Goal: Information Seeking & Learning: Learn about a topic

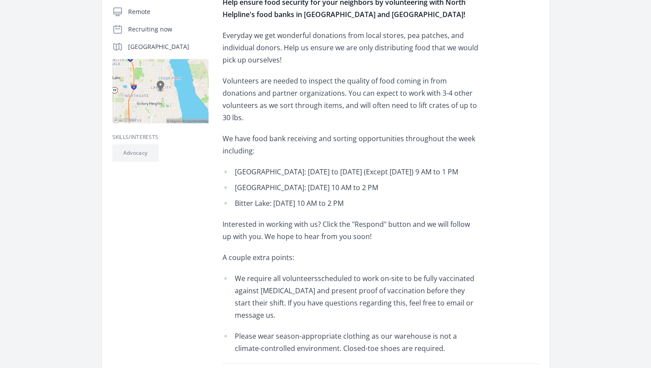
scroll to position [190, 0]
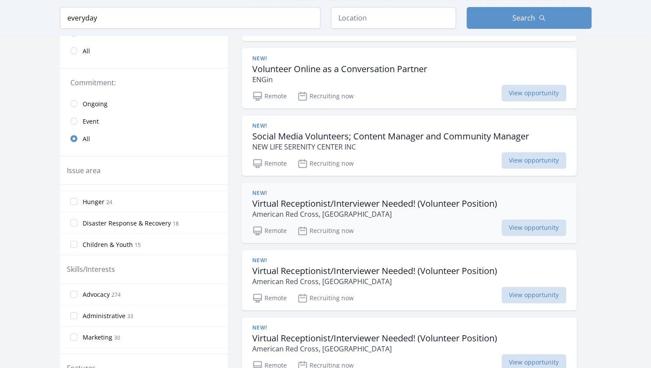
scroll to position [61, 0]
click at [326, 67] on h3 "Volunteer Online as a Conversation Partner" at bounding box center [339, 69] width 175 height 11
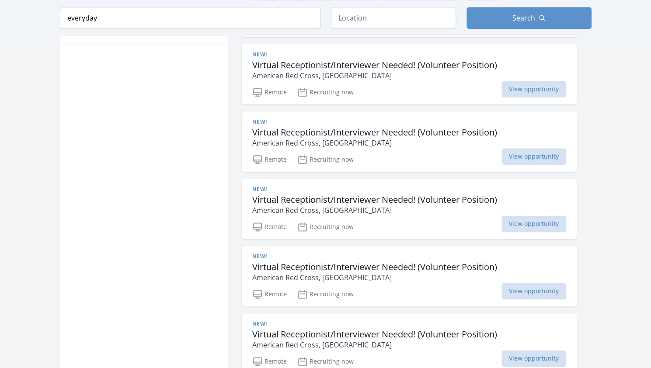
scroll to position [552, 0]
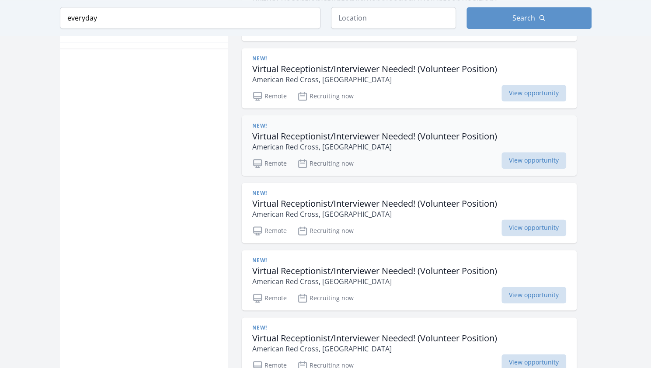
click at [342, 131] on h3 "Virtual Receptionist/Interviewer Needed! (Volunteer Position)" at bounding box center [374, 136] width 245 height 11
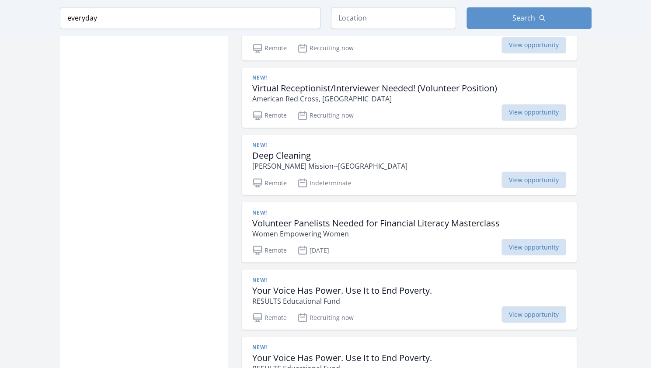
scroll to position [911, 0]
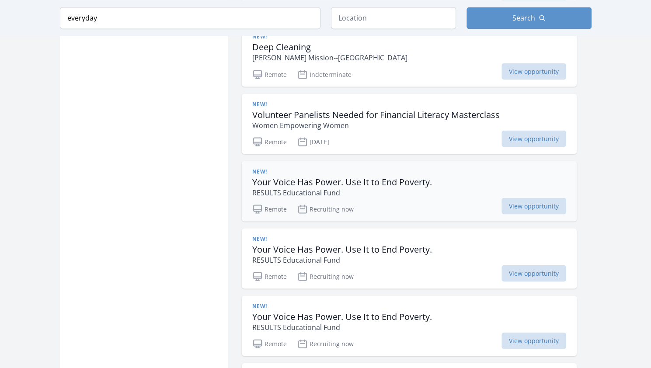
click at [315, 177] on h3 "Your Voice Has Power. Use It to End Poverty." at bounding box center [342, 182] width 180 height 11
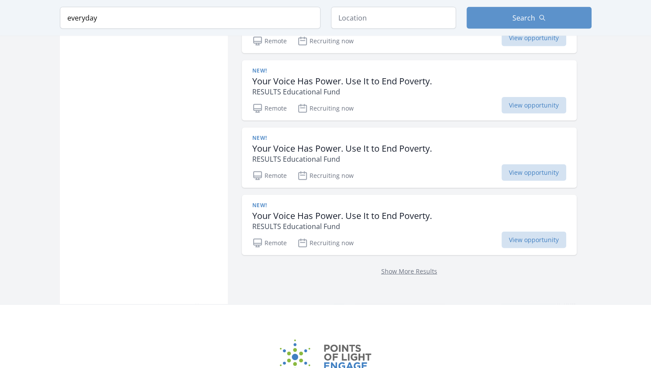
scroll to position [1294, 0]
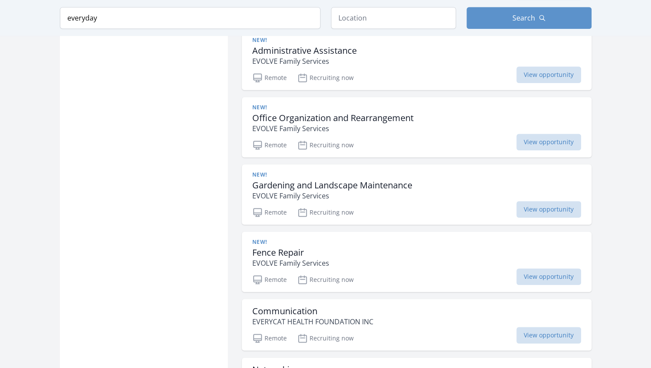
scroll to position [2333, 0]
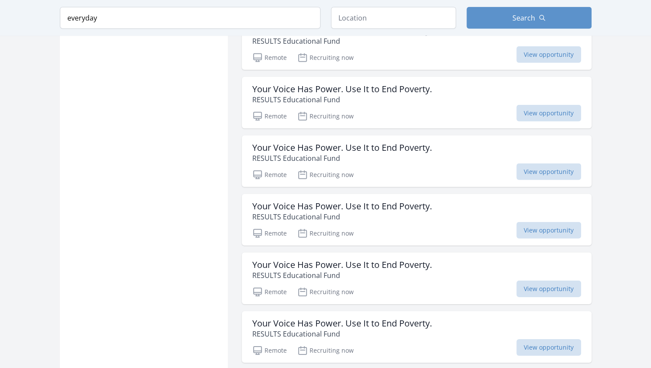
scroll to position [3531, 0]
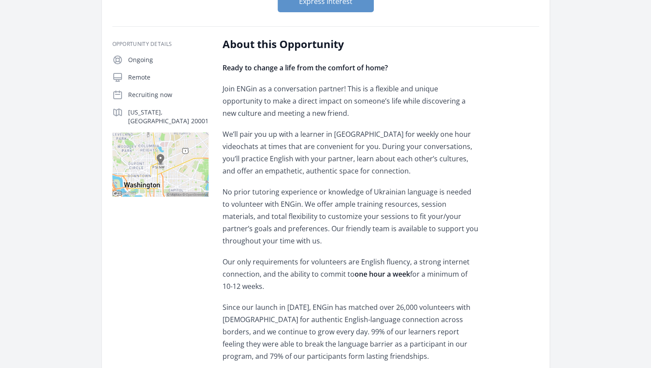
scroll to position [145, 0]
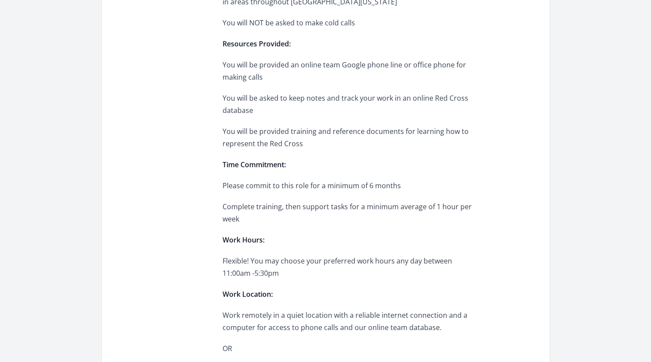
scroll to position [483, 6]
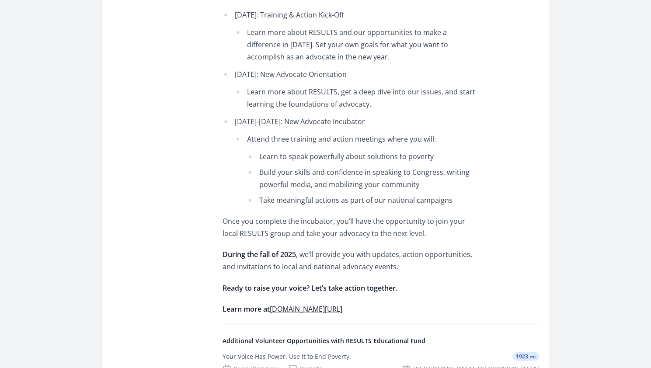
scroll to position [690, 0]
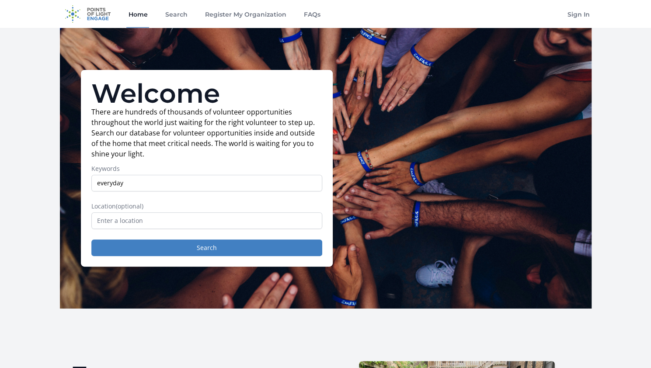
drag, startPoint x: 136, startPoint y: 186, endPoint x: 7, endPoint y: 172, distance: 129.3
type input "write letters"
click at [91, 240] on button "Search" at bounding box center [206, 248] width 231 height 17
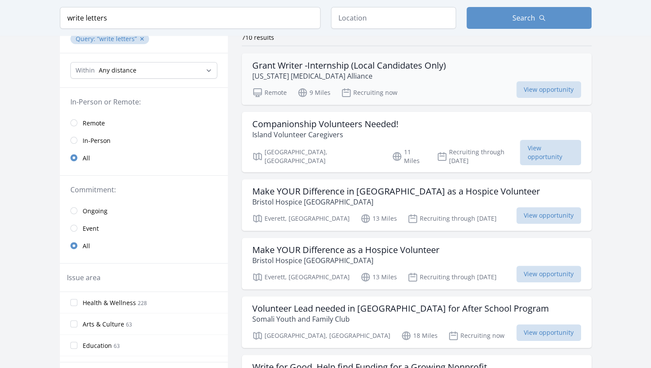
scroll to position [74, 0]
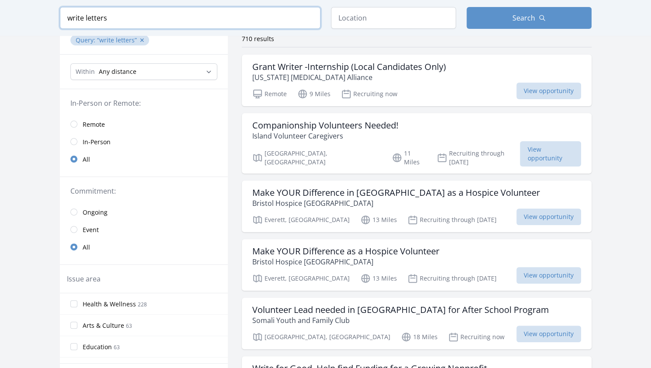
click at [175, 14] on input "write letters" at bounding box center [190, 18] width 261 height 22
click at [307, 15] on input "write letters" at bounding box center [190, 18] width 261 height 22
click at [311, 22] on input "write letters" at bounding box center [190, 18] width 261 height 22
click at [308, 19] on input "write letters" at bounding box center [190, 18] width 261 height 22
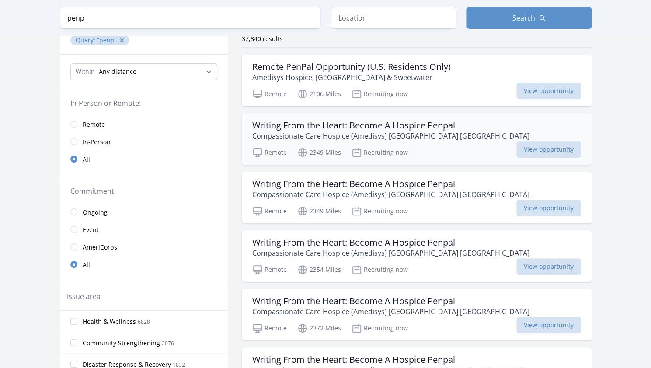
click at [355, 128] on h3 "Writing From the Heart: Become A Hospice Penpal" at bounding box center [390, 125] width 277 height 11
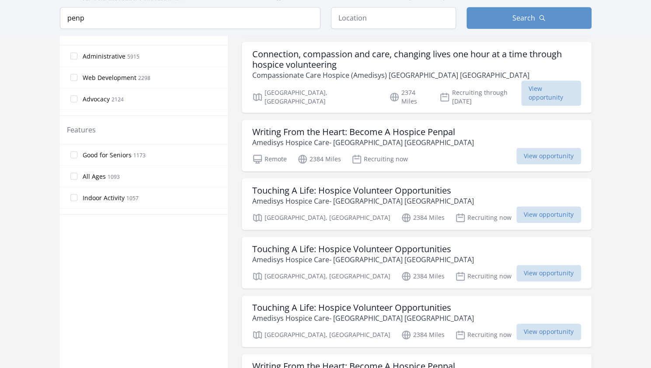
scroll to position [438, 0]
click at [142, 8] on input "penp" at bounding box center [190, 18] width 261 height 22
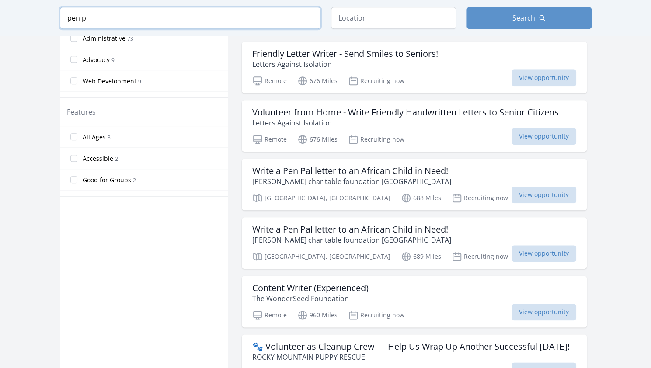
scroll to position [421, 0]
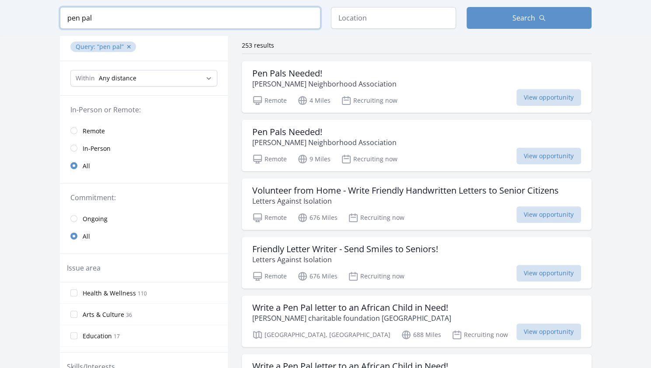
scroll to position [67, 0]
type input "pen pal"
click at [309, 77] on h3 "Pen Pals Needed!" at bounding box center [324, 74] width 144 height 11
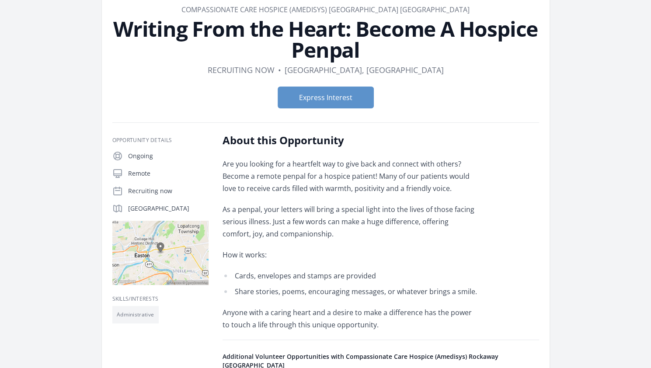
scroll to position [48, 0]
click at [330, 101] on button "Express Interest" at bounding box center [326, 98] width 96 height 22
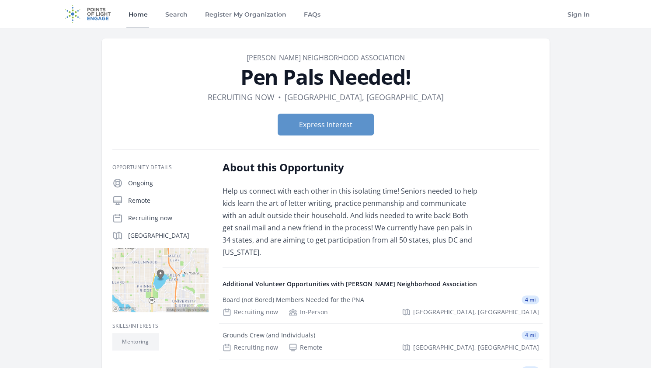
click at [136, 14] on link "Home" at bounding box center [137, 14] width 23 height 28
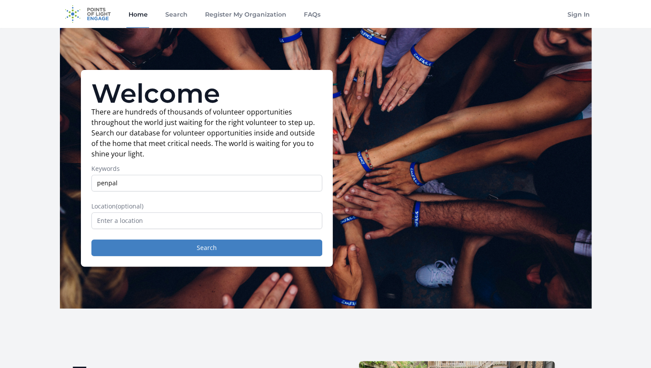
type input "penpal"
click at [165, 223] on input "text" at bounding box center [206, 221] width 231 height 17
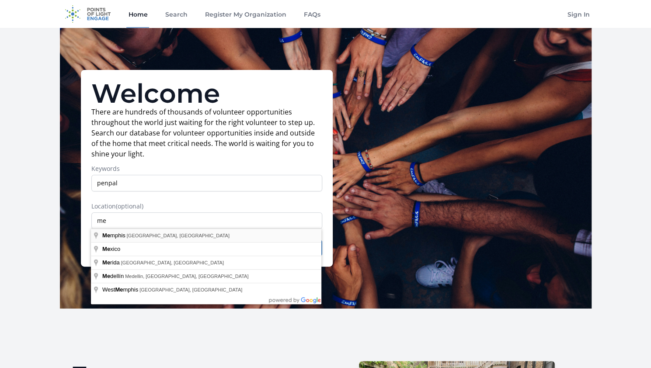
type input "[GEOGRAPHIC_DATA], [GEOGRAPHIC_DATA], [GEOGRAPHIC_DATA]"
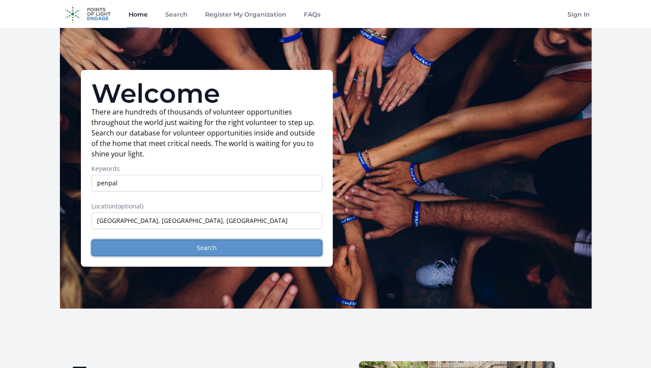
click at [160, 247] on button "Search" at bounding box center [206, 248] width 231 height 17
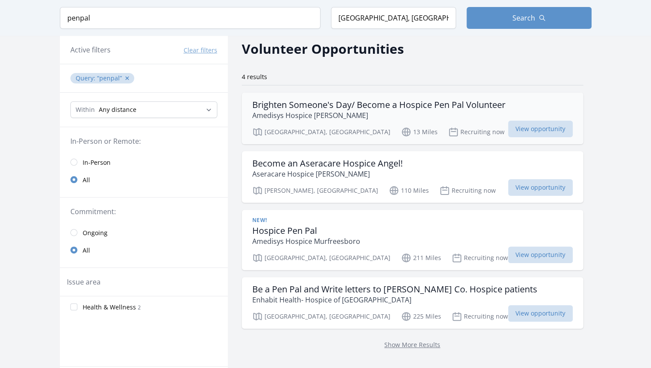
scroll to position [34, 0]
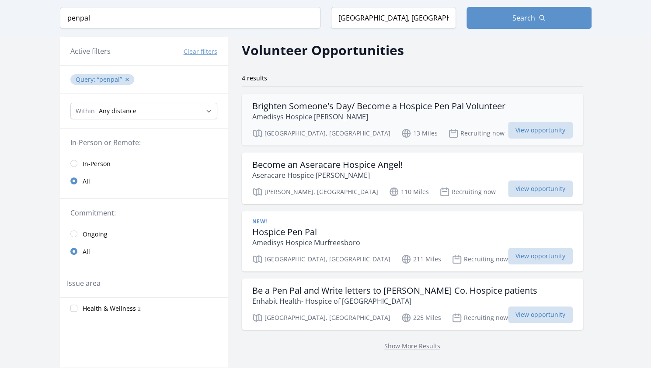
click at [368, 111] on h3 "Brighten Someone's Day/ Become a Hospice Pen Pal Volunteer" at bounding box center [378, 106] width 253 height 11
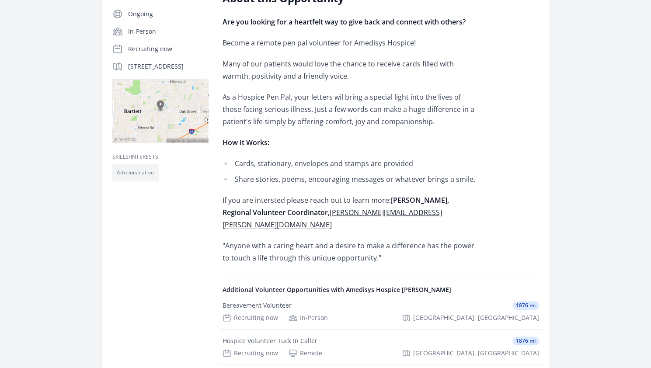
scroll to position [191, 0]
click at [353, 210] on link "[PERSON_NAME][EMAIL_ADDRESS][PERSON_NAME][DOMAIN_NAME]" at bounding box center [333, 218] width 220 height 22
drag, startPoint x: 401, startPoint y: 212, endPoint x: 301, endPoint y: 214, distance: 99.8
click at [301, 214] on p "If you are intersted please reach out to learn more: [PERSON_NAME], Regional Vo…" at bounding box center [351, 212] width 256 height 37
copy link "[PERSON_NAME][EMAIL_ADDRESS][PERSON_NAME][DOMAIN_NAME]"
